Goal: Use online tool/utility: Utilize a website feature to perform a specific function

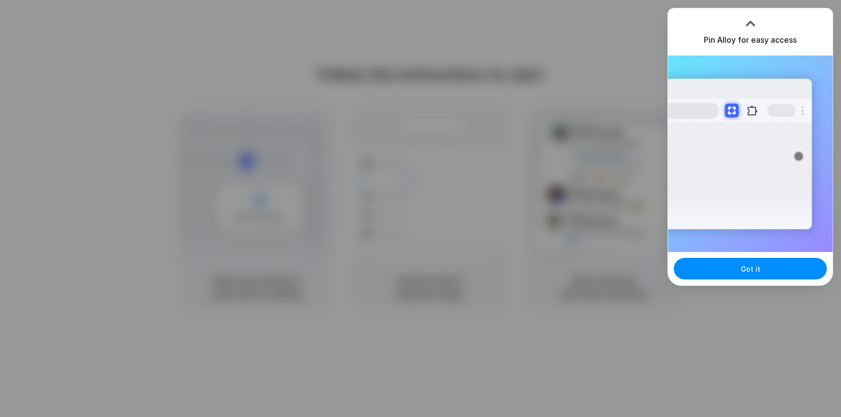
click at [761, 37] on h3 "Pin Alloy for easy access" at bounding box center [750, 40] width 93 height 12
click at [751, 26] on div at bounding box center [750, 23] width 15 height 15
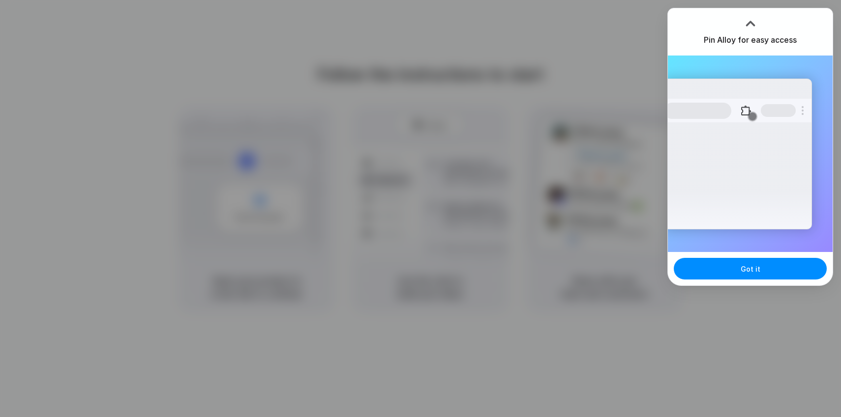
click at [754, 189] on div "Extensions Alloy · AI Prototyping for..." at bounding box center [737, 154] width 148 height 151
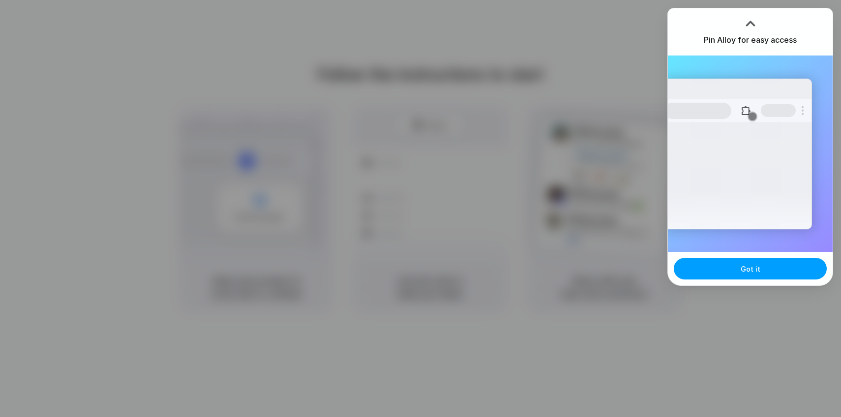
click at [725, 268] on button "Got it" at bounding box center [750, 269] width 153 height 22
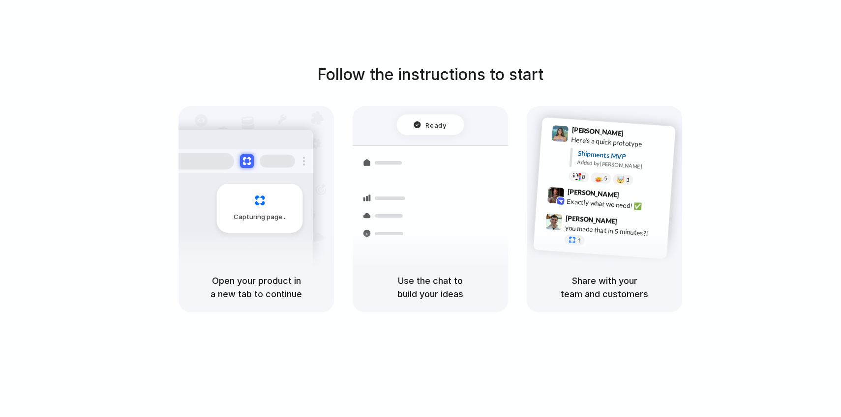
click at [264, 184] on div "Capturing page" at bounding box center [260, 208] width 86 height 49
click at [239, 286] on h5 "Open your product in a new tab to continue" at bounding box center [256, 287] width 132 height 27
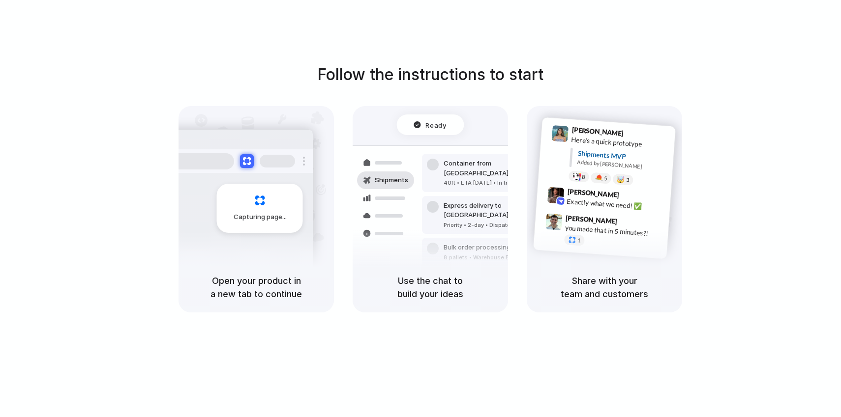
click at [707, 31] on div "Follow the instructions to start Capturing page Open your product in a new tab …" at bounding box center [430, 218] width 860 height 437
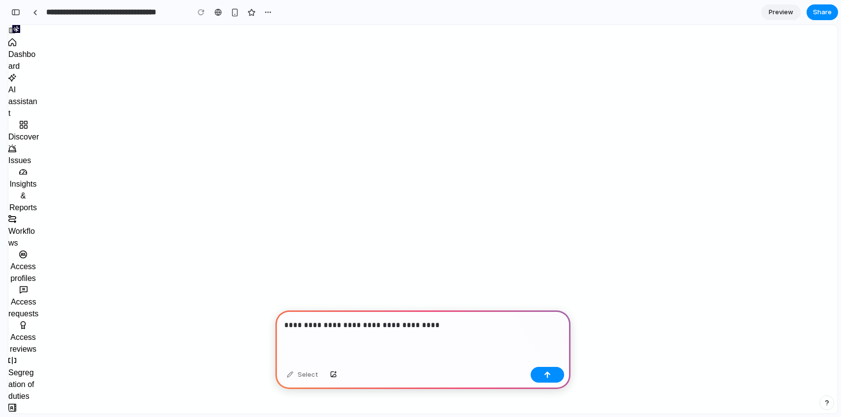
click at [365, 330] on p "**********" at bounding box center [422, 326] width 277 height 12
click at [362, 323] on p "**********" at bounding box center [422, 326] width 277 height 12
click at [444, 328] on p "**********" at bounding box center [422, 326] width 277 height 12
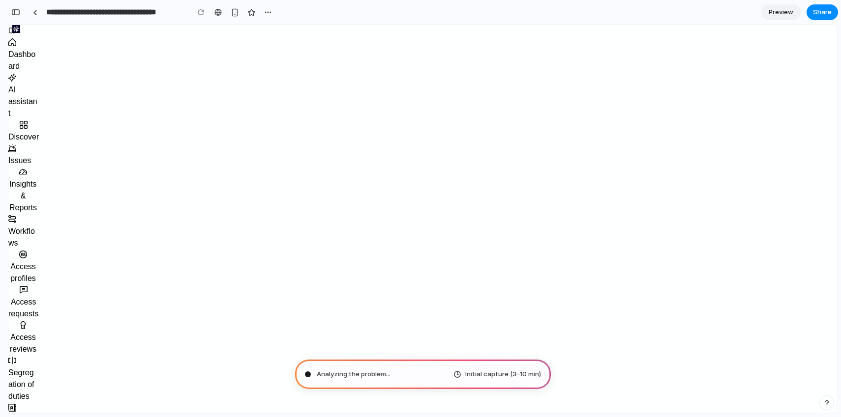
click at [486, 375] on span "Initial capture (3–10 min)" at bounding box center [503, 375] width 76 height 10
type input "**********"
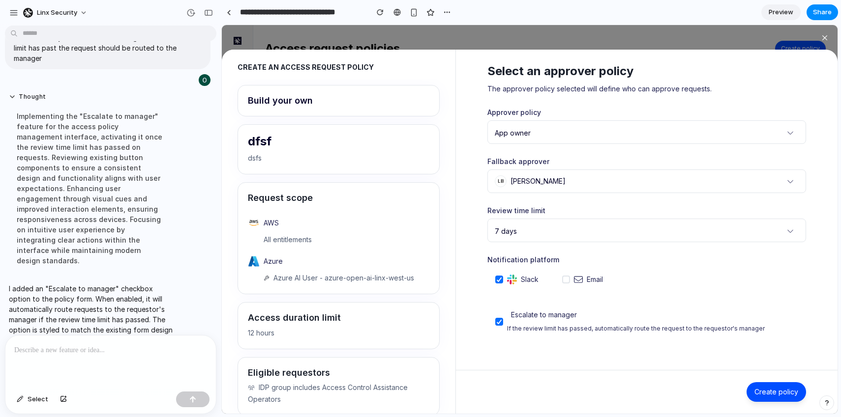
click at [499, 317] on label "Escalate to manager If the review limit has passed, automatically route the req…" at bounding box center [629, 321] width 285 height 37
click at [499, 323] on polyline at bounding box center [499, 322] width 4 height 4
click at [515, 320] on p "Escalate to manager" at bounding box center [636, 315] width 258 height 12
click at [108, 354] on p at bounding box center [110, 351] width 193 height 12
click at [571, 279] on label "Email" at bounding box center [582, 280] width 57 height 24
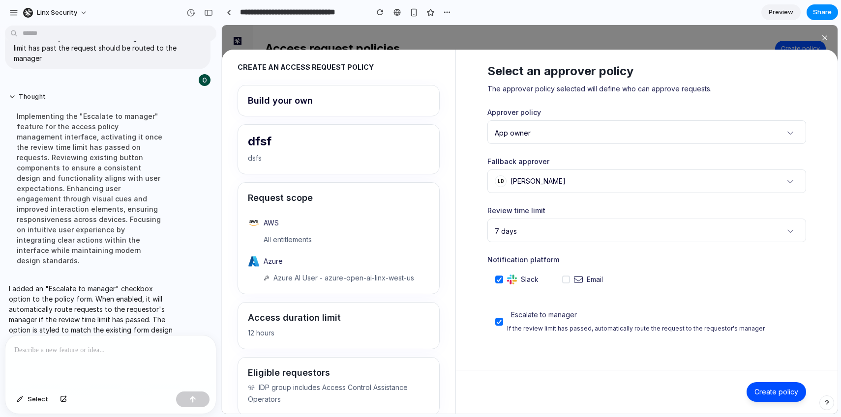
click at [550, 287] on div "Slack Email" at bounding box center [646, 280] width 319 height 24
click at [572, 279] on label "Email" at bounding box center [582, 280] width 57 height 24
click at [111, 358] on div at bounding box center [110, 362] width 210 height 52
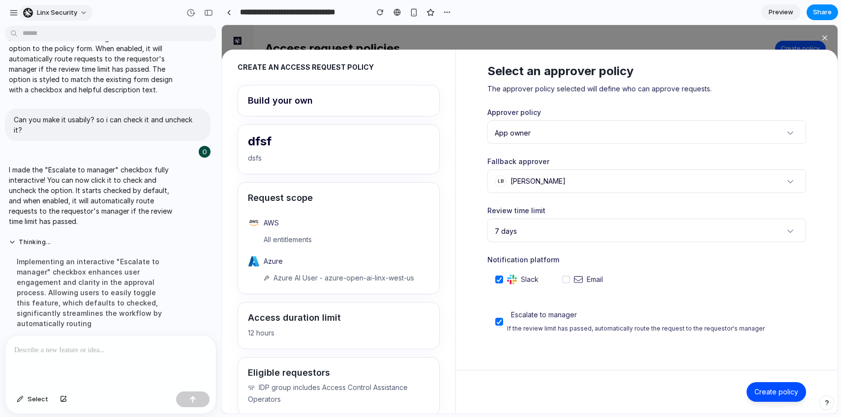
scroll to position [122, 0]
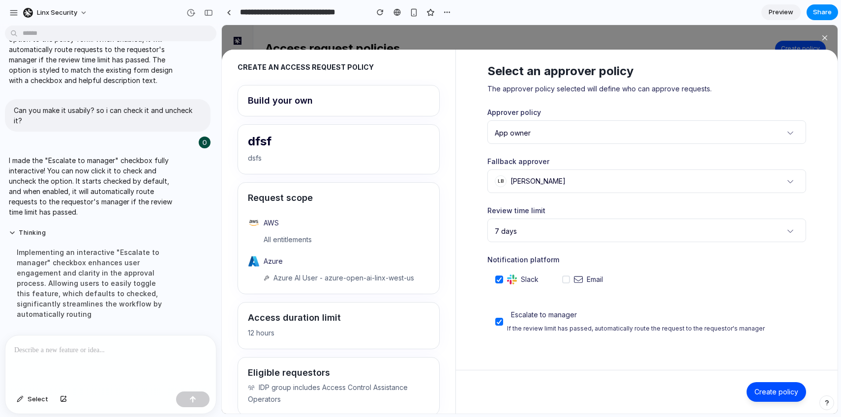
click at [495, 322] on span at bounding box center [499, 322] width 8 height 8
click at [503, 324] on label "Escalate to manager If the review limit has passed, automatically route the req…" at bounding box center [629, 321] width 285 height 37
click at [497, 280] on icon at bounding box center [499, 279] width 6 height 5
click at [493, 320] on label "Escalate to manager If the review limit has passed, automatically route the req…" at bounding box center [629, 321] width 285 height 37
